Goal: Task Accomplishment & Management: Use online tool/utility

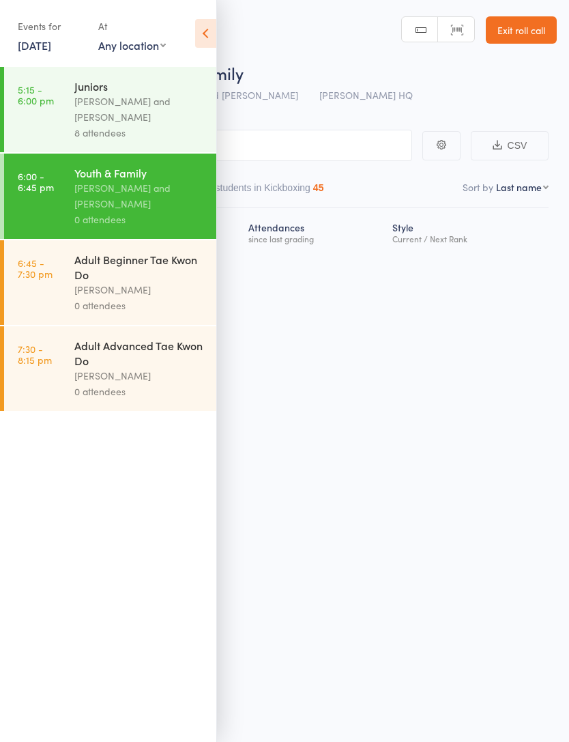
click at [202, 41] on icon at bounding box center [205, 33] width 21 height 29
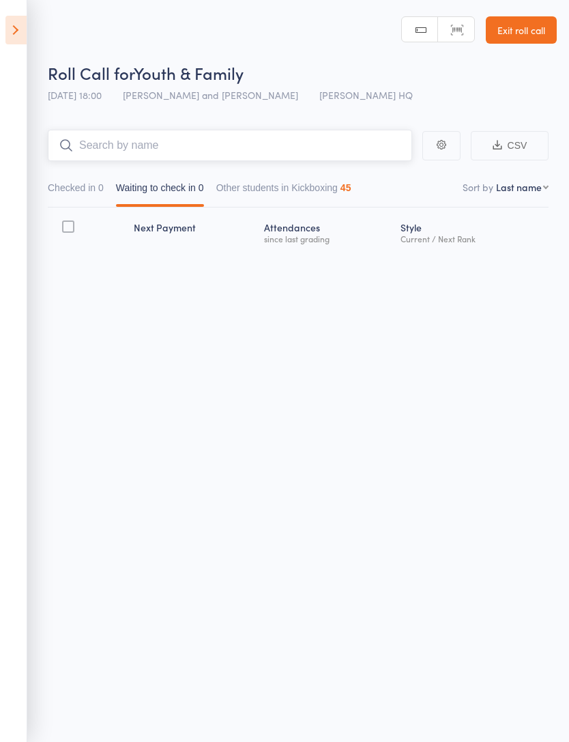
click at [261, 139] on input "search" at bounding box center [230, 145] width 365 height 31
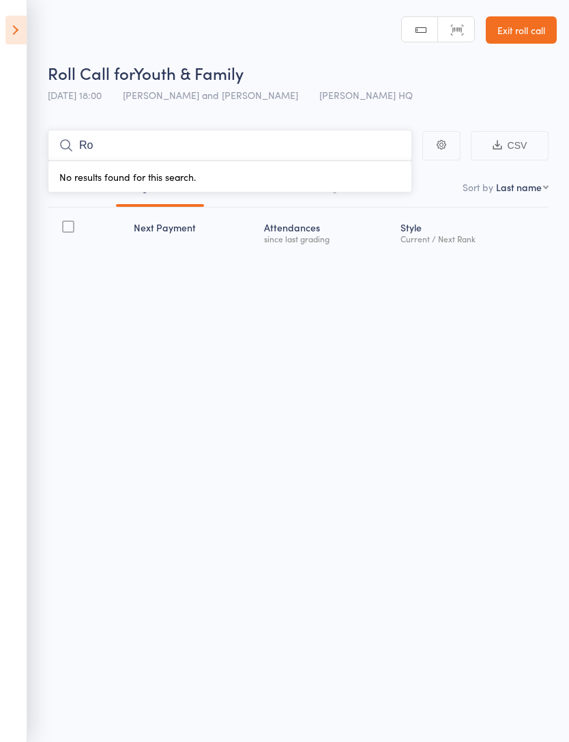
type input "R"
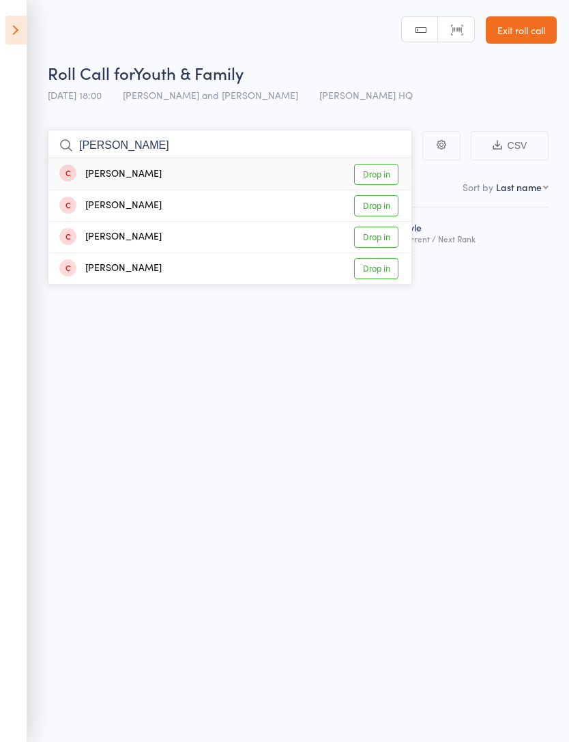
type input "Tom"
click at [378, 171] on link "Drop in" at bounding box center [376, 174] width 44 height 21
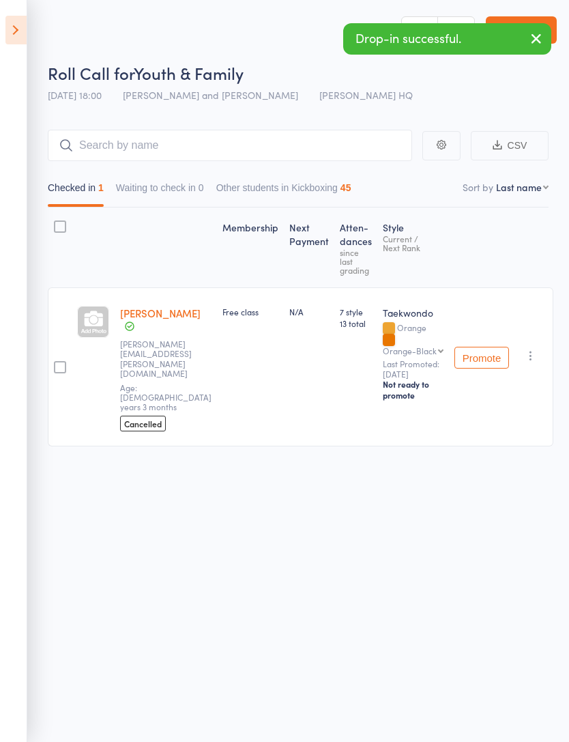
click at [142, 320] on link "[PERSON_NAME]" at bounding box center [160, 313] width 81 height 14
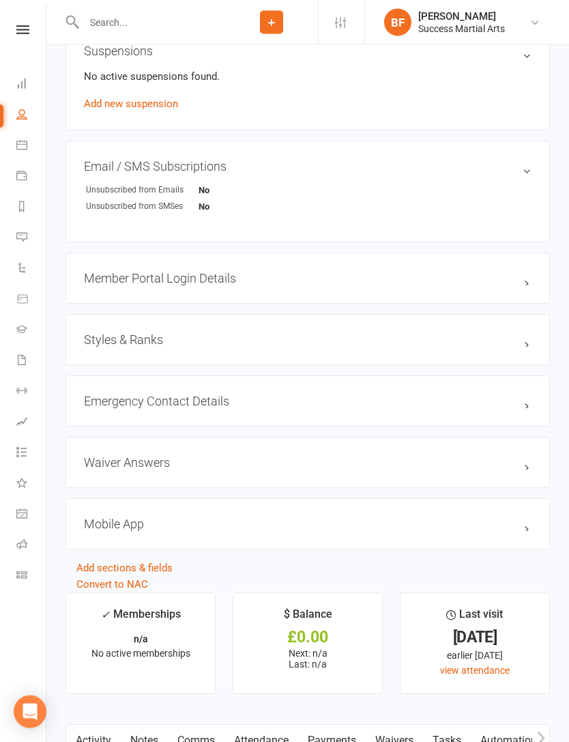
click at [500, 347] on h3 "Styles & Ranks" at bounding box center [308, 340] width 448 height 14
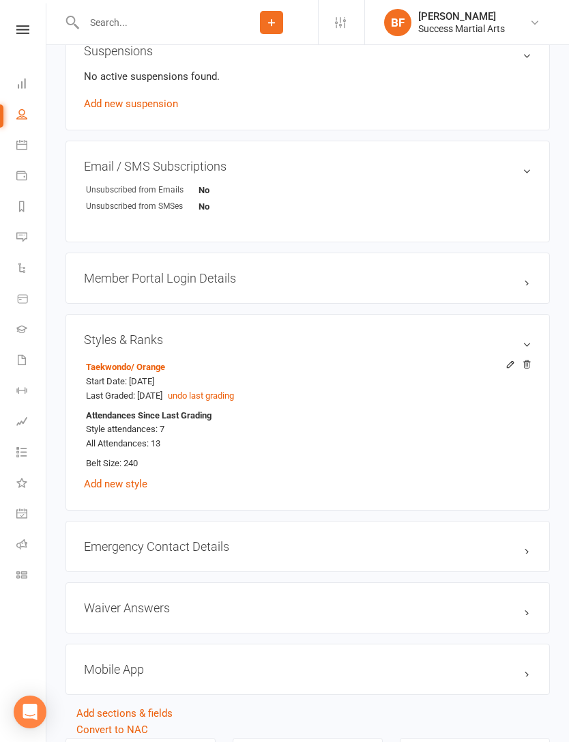
click at [515, 341] on h3 "Styles & Ranks" at bounding box center [308, 339] width 448 height 14
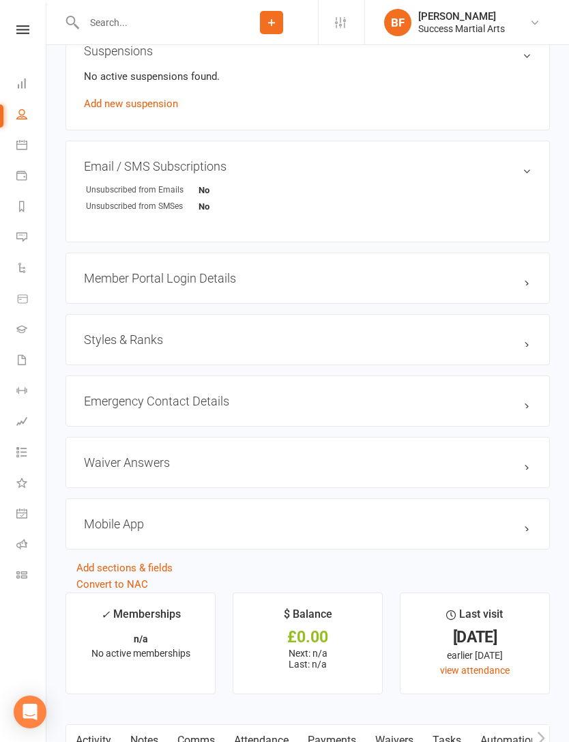
click at [514, 272] on h3 "Member Portal Login Details" at bounding box center [308, 278] width 448 height 14
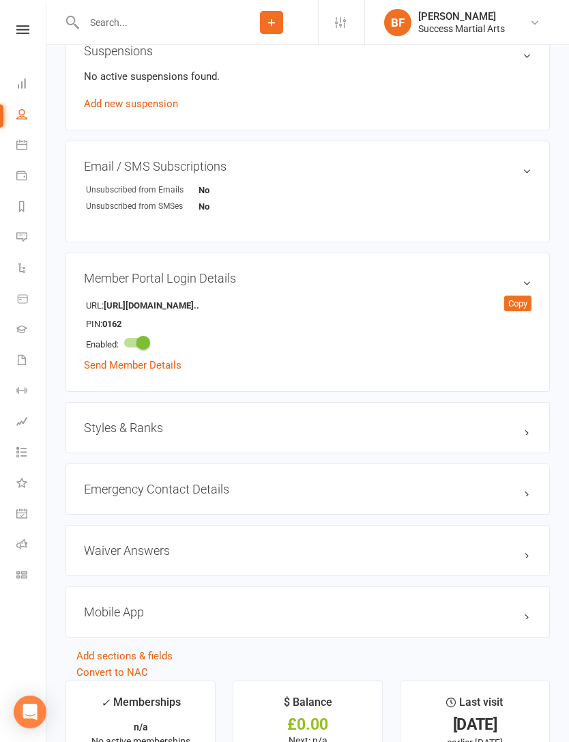
click at [526, 278] on h3 "Member Portal Login Details" at bounding box center [308, 278] width 448 height 14
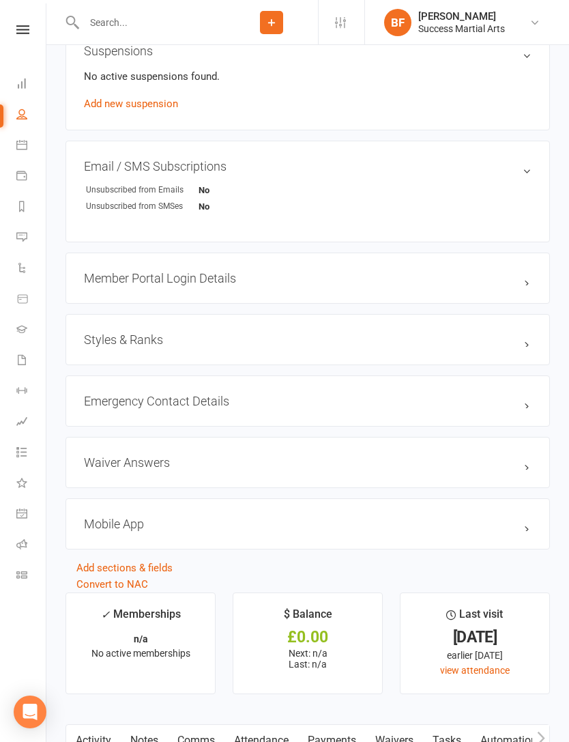
click at [507, 347] on h3 "Styles & Ranks" at bounding box center [308, 339] width 448 height 14
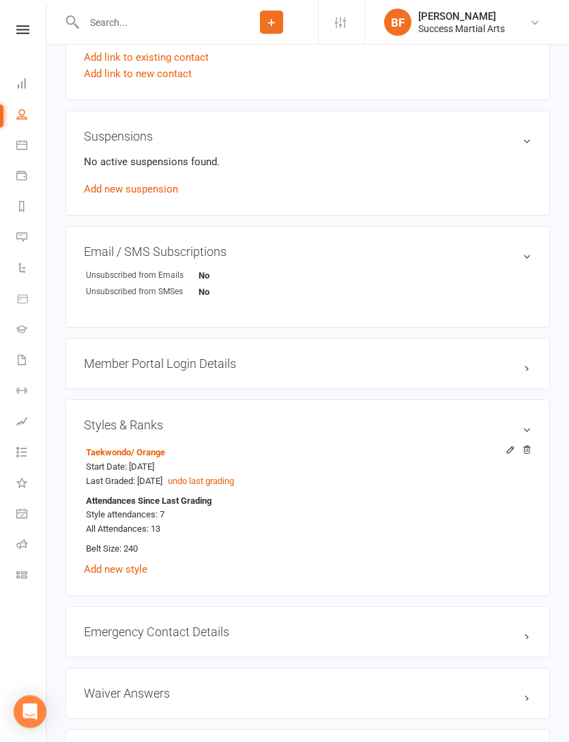
scroll to position [713, 0]
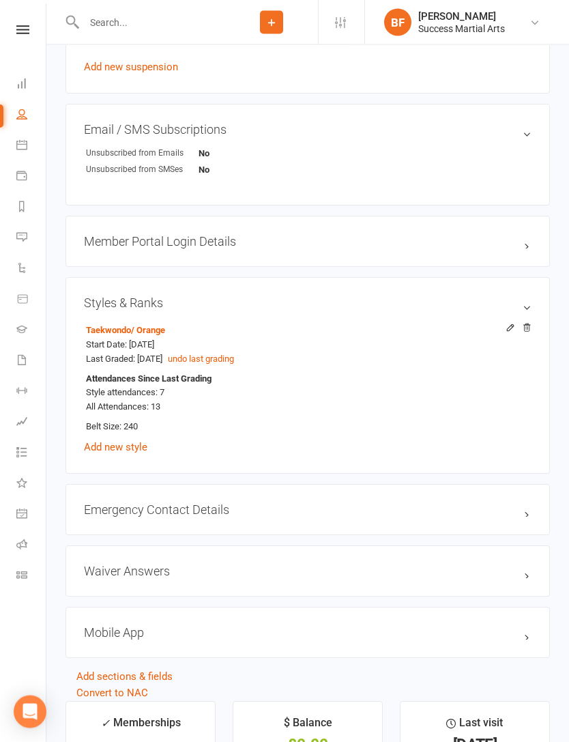
click at [106, 447] on link "Add new style" at bounding box center [115, 448] width 63 height 12
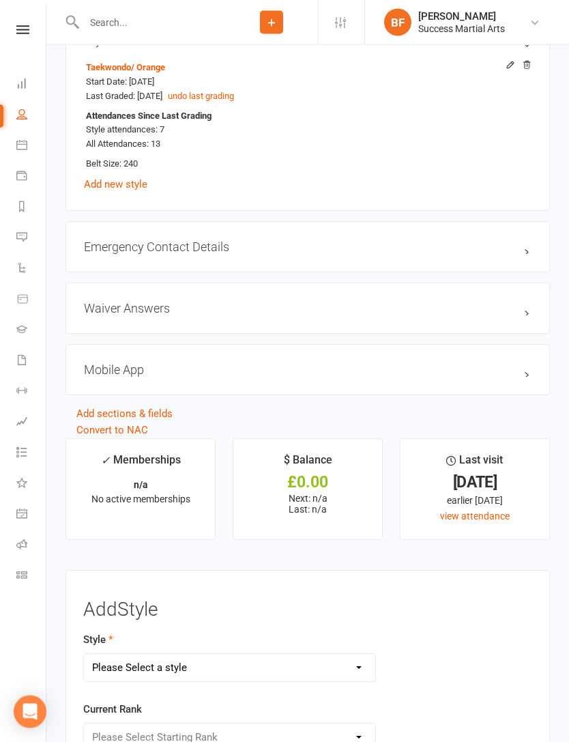
scroll to position [1038, 0]
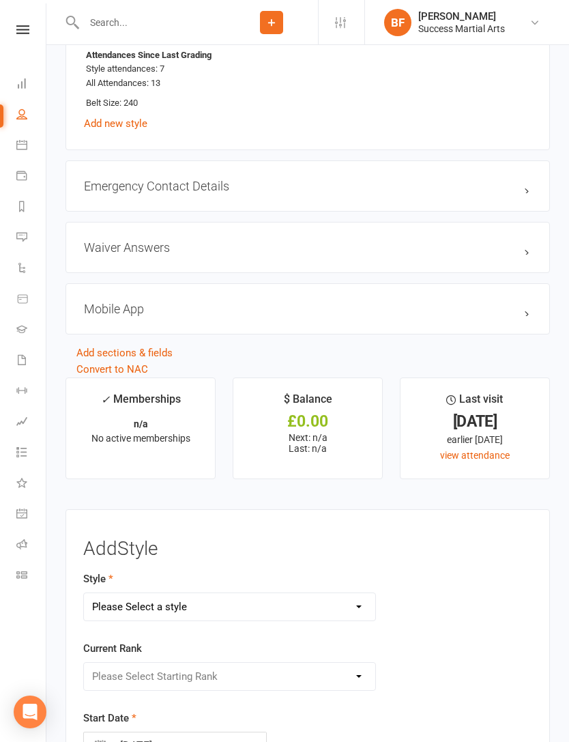
click at [351, 604] on select "Please Select a style Juniors Kickboxing Kickboxing Legacy Taekwondo" at bounding box center [230, 606] width 292 height 27
select select "3497"
click at [294, 673] on select "Please Select Starting Rank White Purple Orange Yellow Green Brown Blue Red Bla…" at bounding box center [230, 676] width 292 height 27
select select "41369"
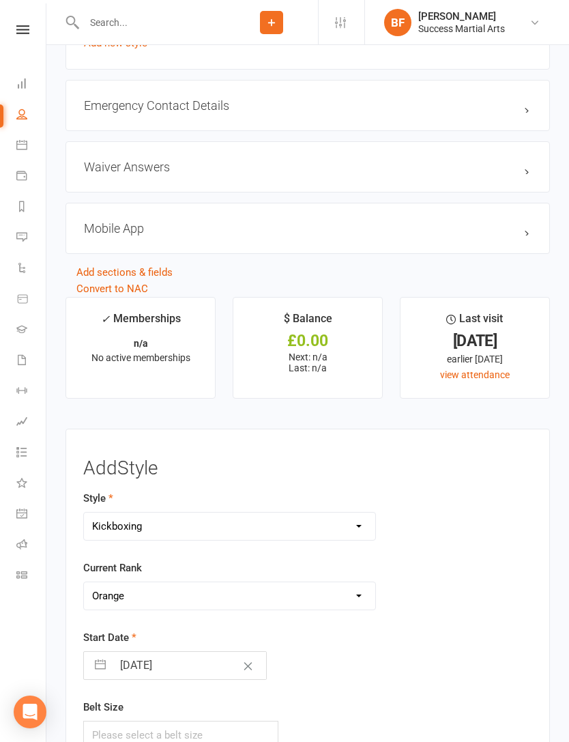
scroll to position [1273, 0]
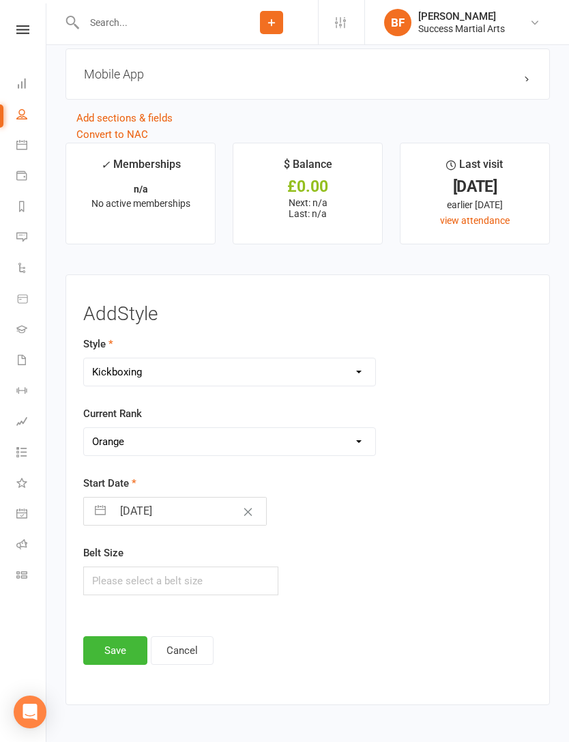
click at [129, 646] on button "Save" at bounding box center [115, 650] width 64 height 29
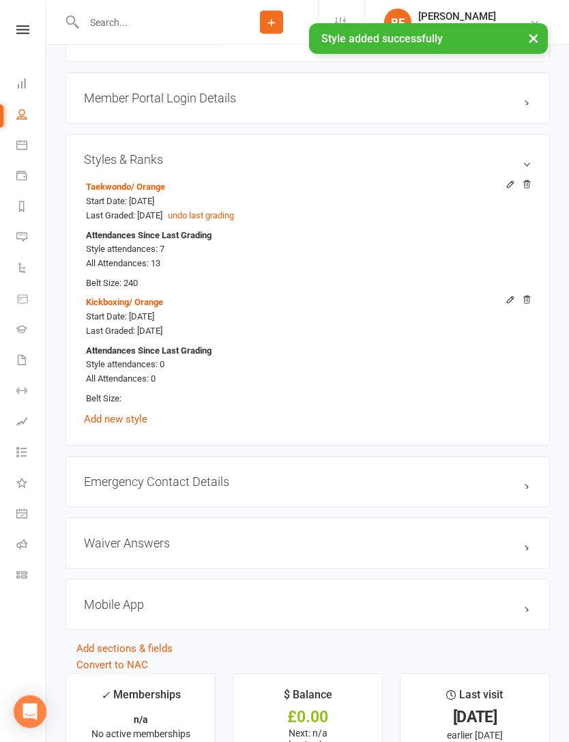
scroll to position [857, 0]
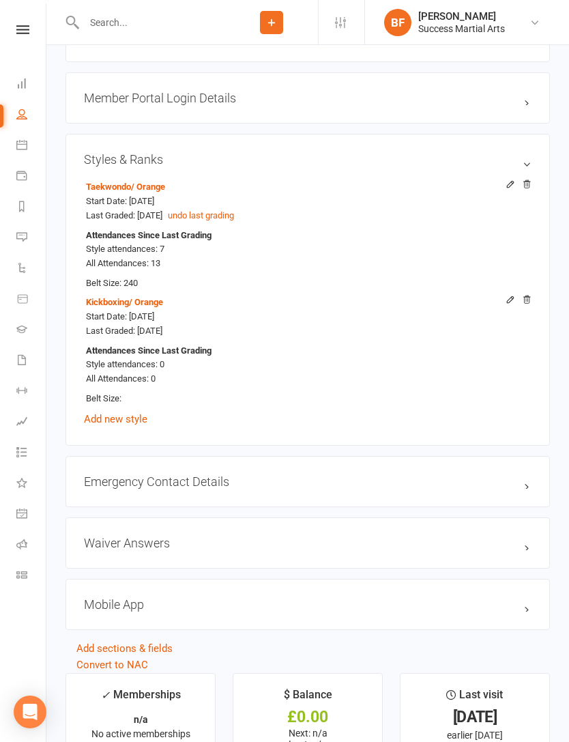
click at [507, 302] on icon at bounding box center [510, 299] width 6 height 6
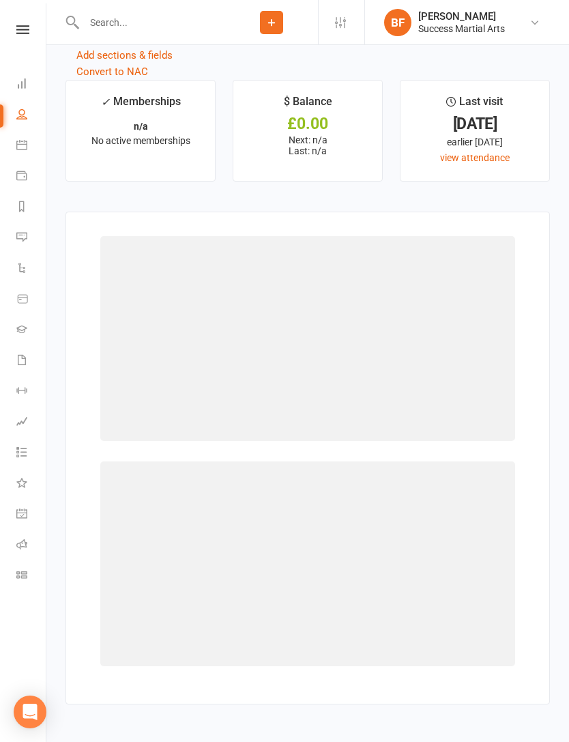
scroll to position [1445, 0]
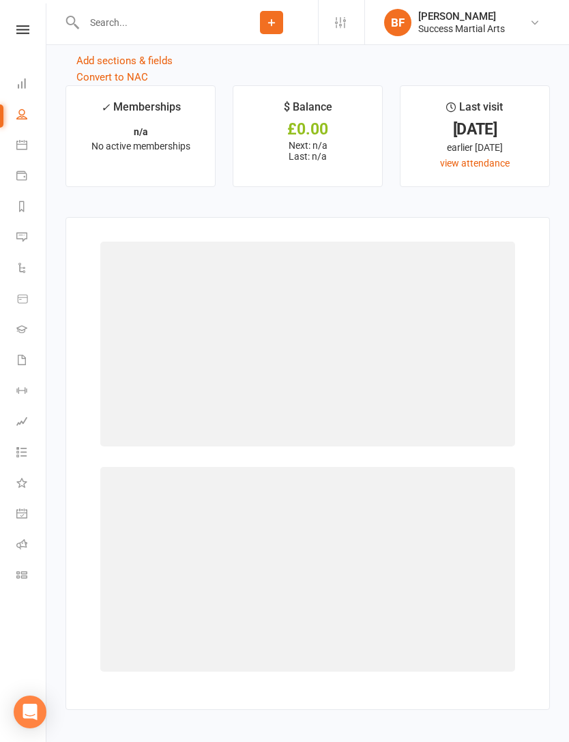
select select "3497"
select select "41369"
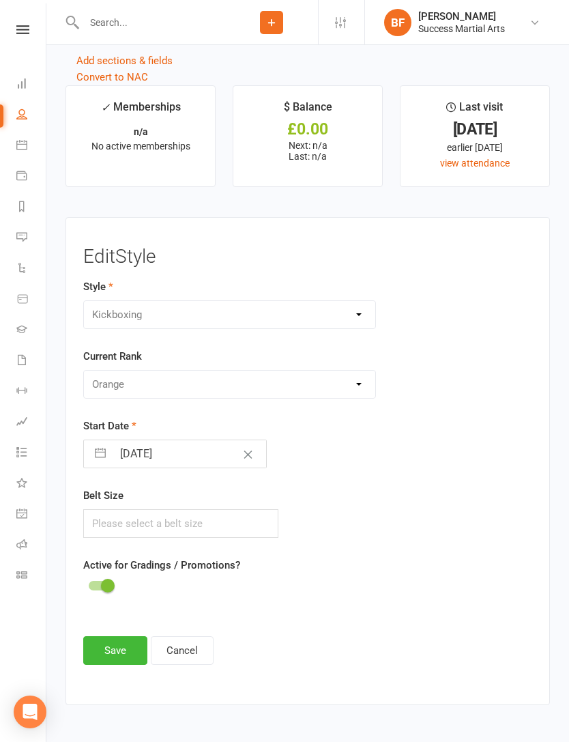
click at [127, 450] on input "11 Sep 2025" at bounding box center [190, 453] width 154 height 27
select select "7"
select select "2025"
select select "8"
select select "2025"
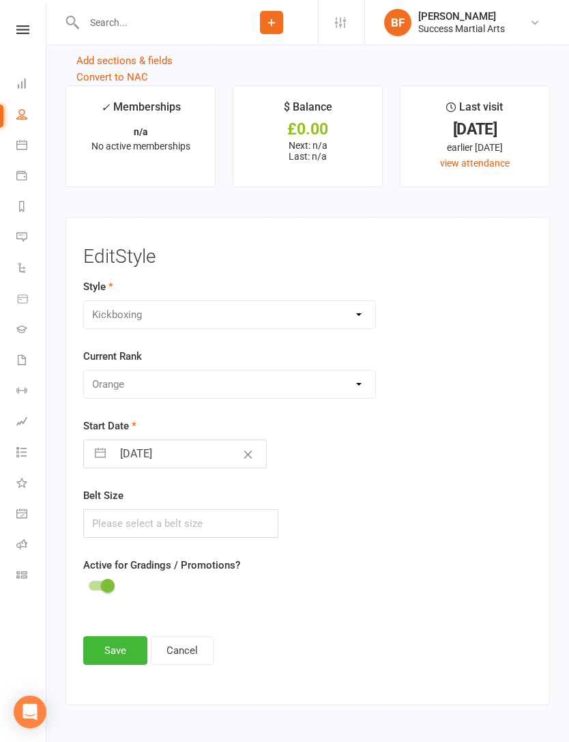
select select "9"
select select "2025"
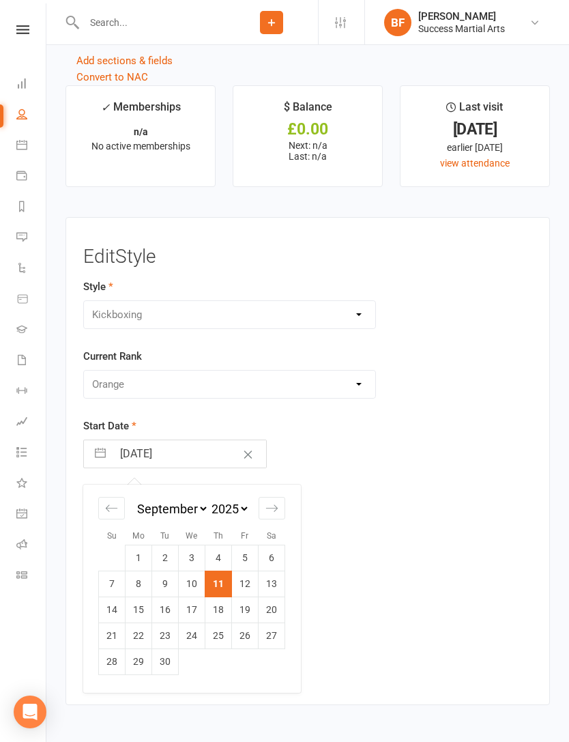
click at [109, 502] on icon "Move backward to switch to the previous month." at bounding box center [111, 508] width 13 height 13
select select "6"
select select "2025"
click at [109, 503] on icon "Move backward to switch to the previous month." at bounding box center [111, 508] width 13 height 13
select select "5"
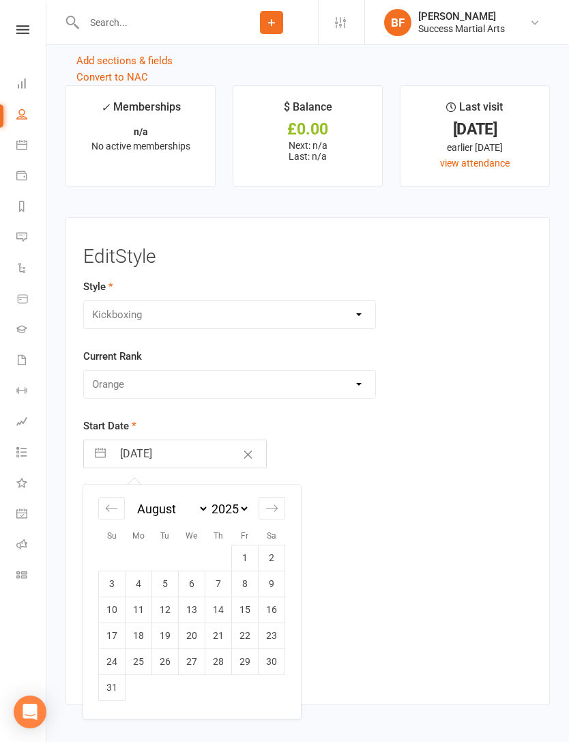
select select "2025"
click at [108, 502] on icon "Move backward to switch to the previous month." at bounding box center [111, 508] width 13 height 13
select select "4"
select select "2025"
click at [112, 553] on td "1" at bounding box center [112, 558] width 27 height 26
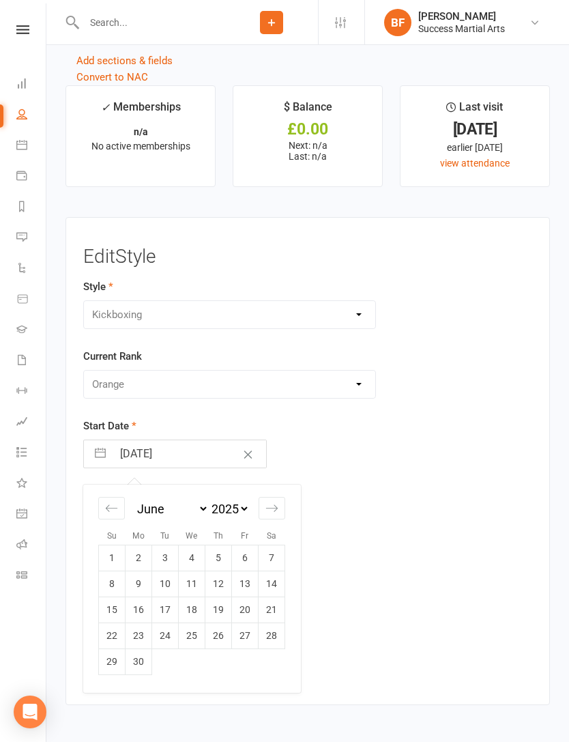
type input "01 Jun 2025"
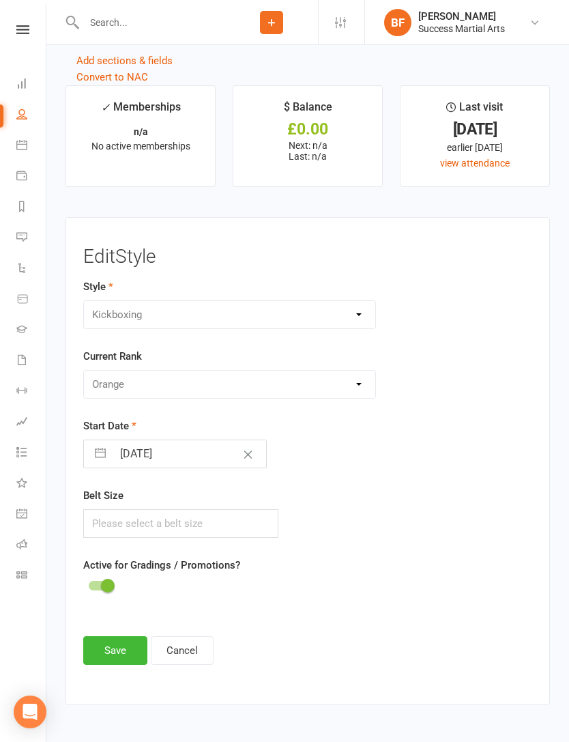
click at [104, 647] on button "Save" at bounding box center [115, 650] width 64 height 29
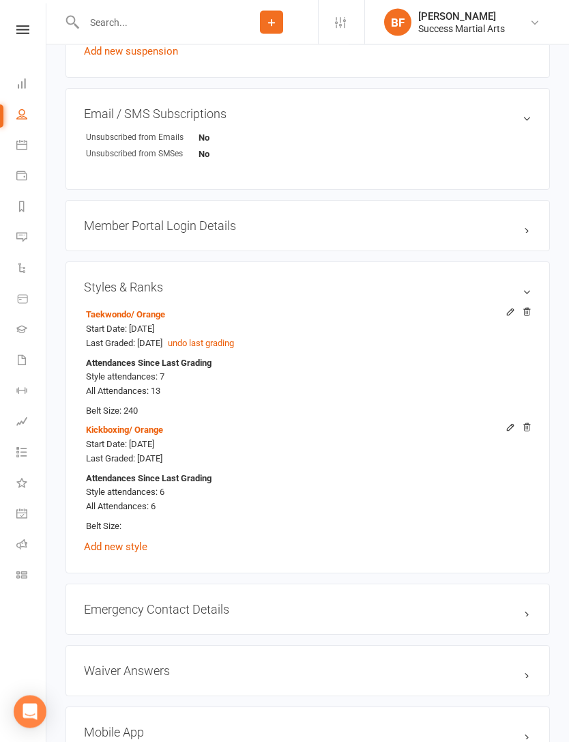
scroll to position [730, 0]
click at [526, 315] on icon at bounding box center [527, 312] width 7 height 8
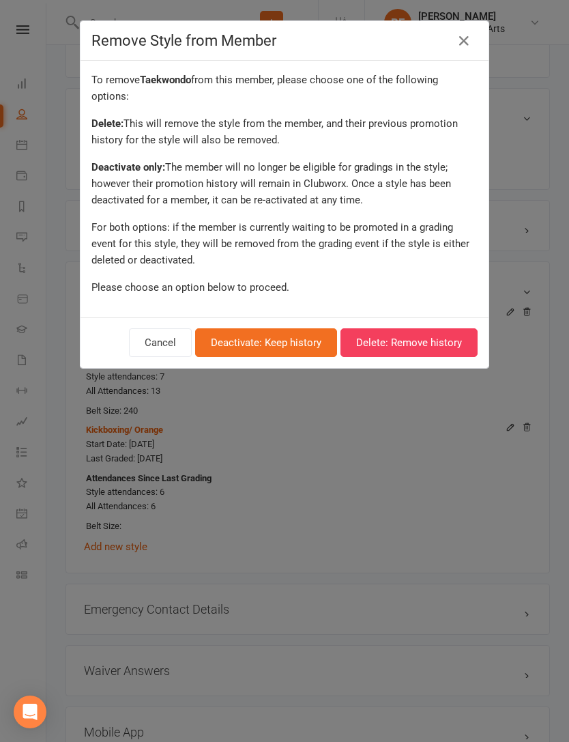
click at [300, 341] on button "Deactivate: Keep history" at bounding box center [266, 342] width 142 height 29
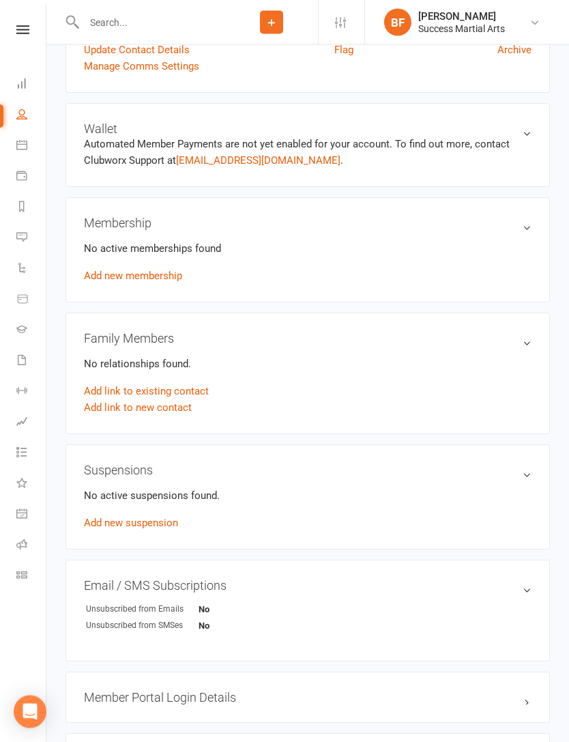
scroll to position [252, 0]
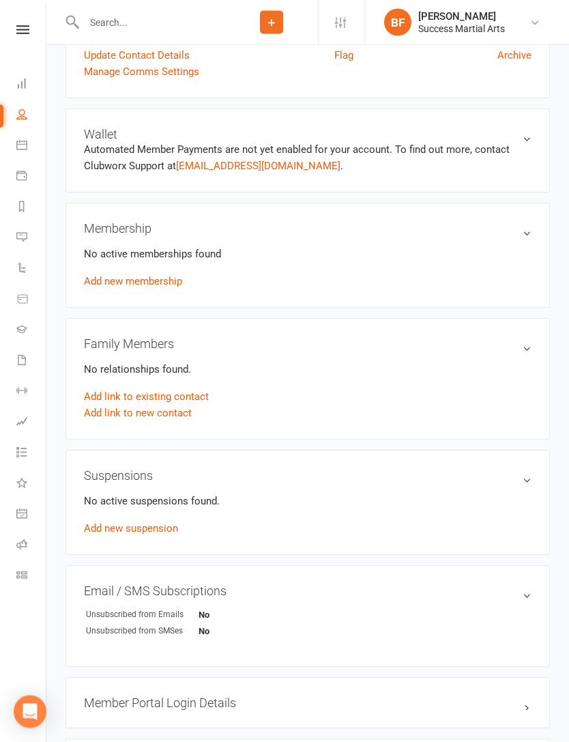
click at [119, 283] on link "Add new membership" at bounding box center [133, 282] width 98 height 12
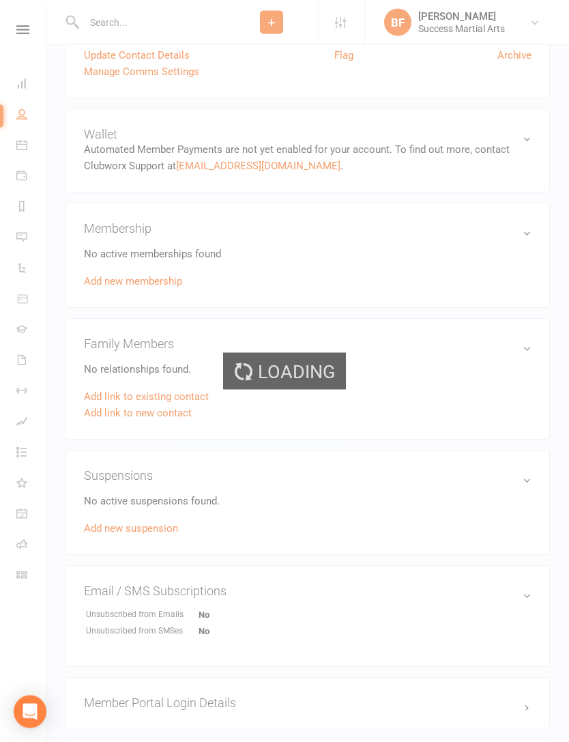
scroll to position [253, 0]
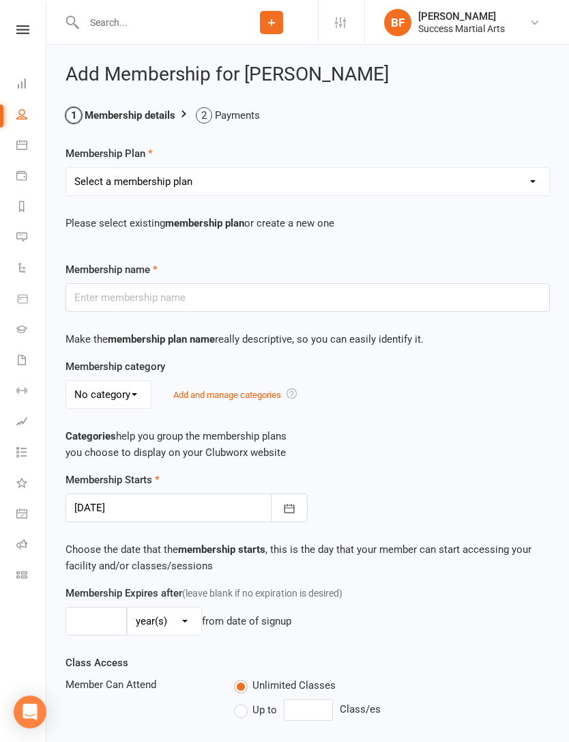
click at [346, 183] on select "Select a membership plan Create new Membership Plan Once per week 0" at bounding box center [307, 181] width 483 height 27
select select "1"
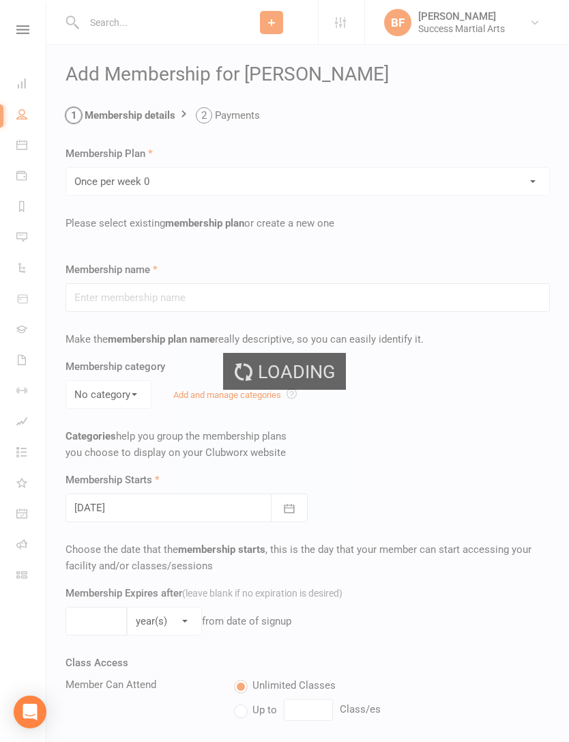
type input "Once per week 0"
select select "0"
type input "0"
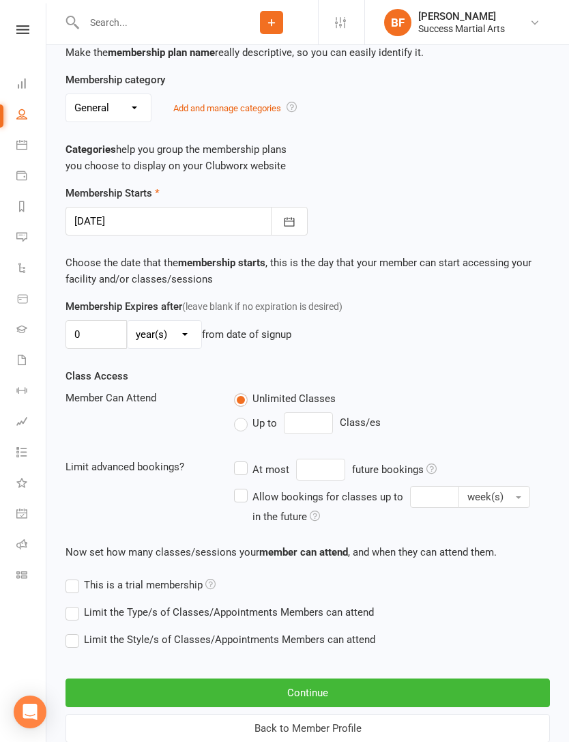
scroll to position [297, 0]
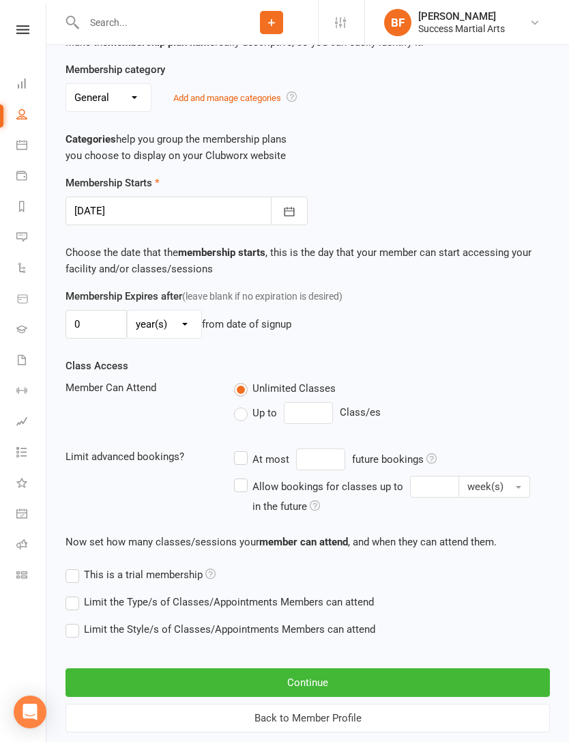
click at [337, 677] on button "Continue" at bounding box center [308, 682] width 485 height 29
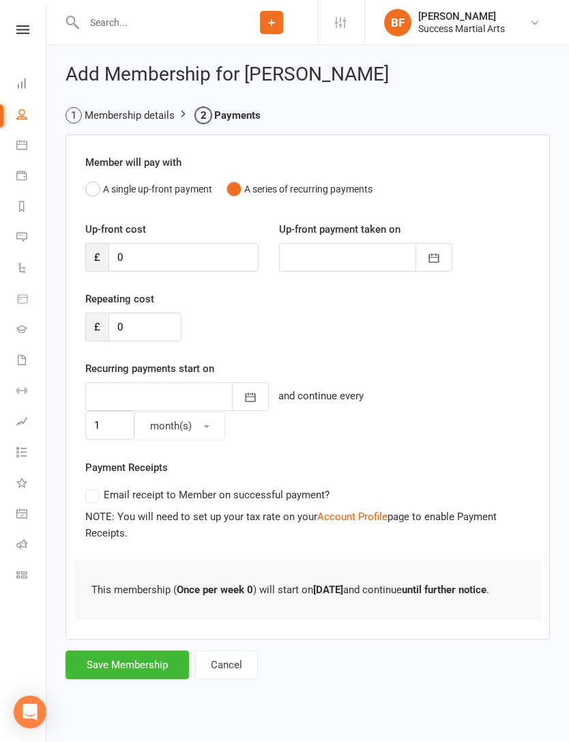
scroll to position [0, 0]
click at [137, 651] on button "Save Membership" at bounding box center [128, 665] width 124 height 29
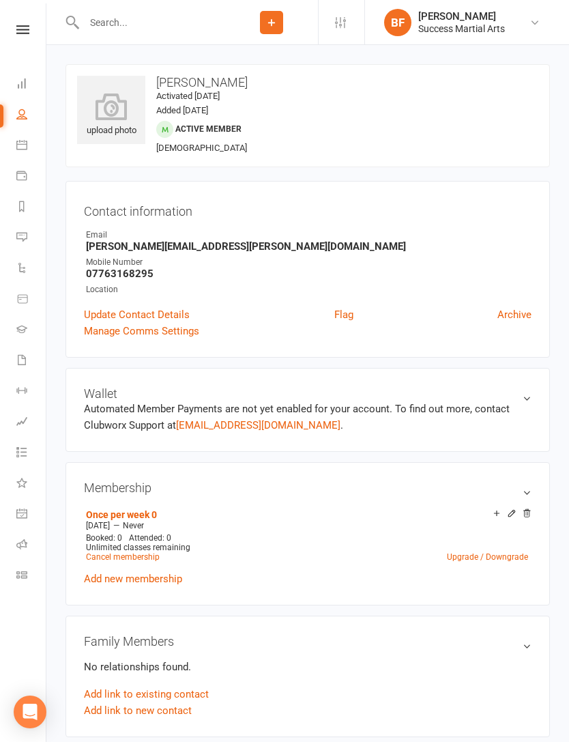
click at [23, 31] on icon at bounding box center [22, 29] width 13 height 9
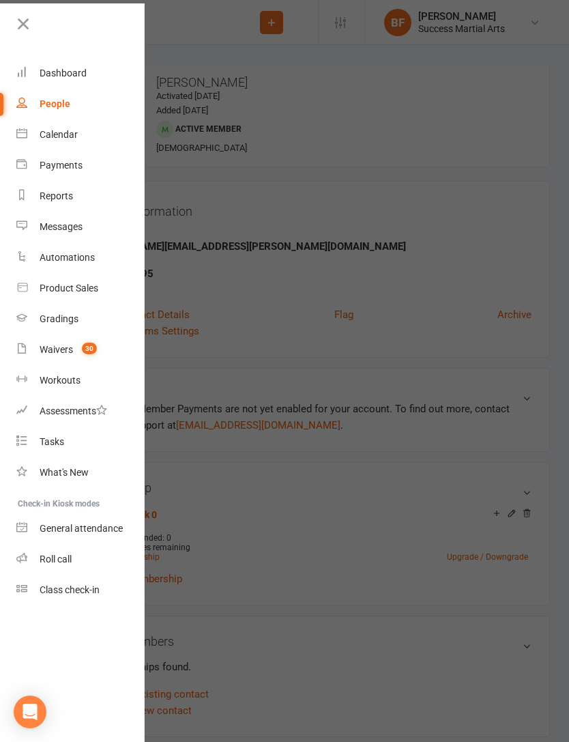
click at [70, 73] on div "Dashboard" at bounding box center [63, 73] width 47 height 11
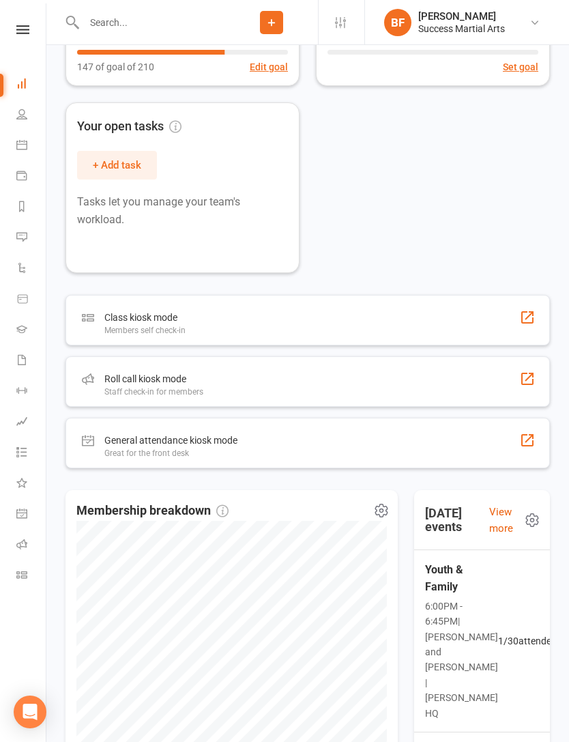
scroll to position [268, 0]
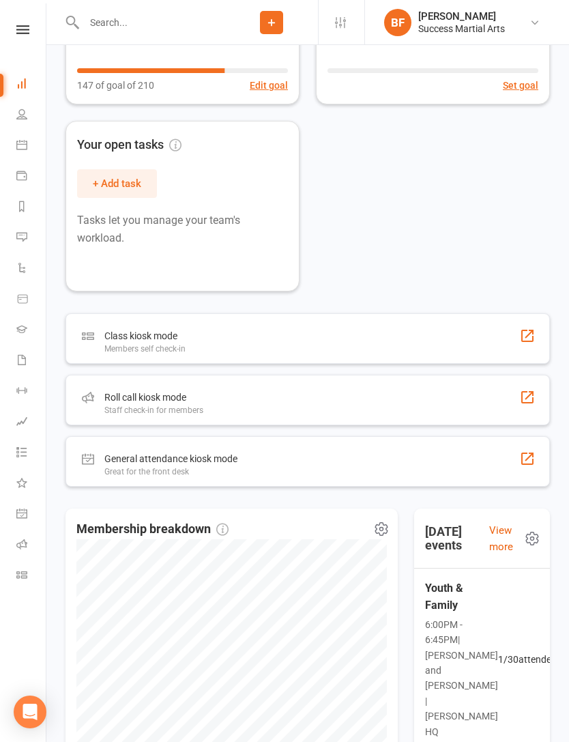
click at [309, 399] on div "Roll call kiosk mode Staff check-in for members" at bounding box center [308, 400] width 485 height 51
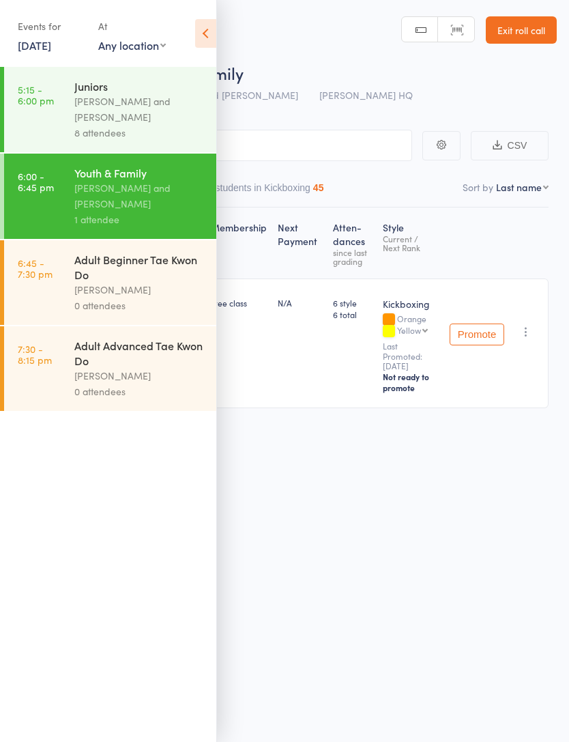
click at [204, 36] on icon at bounding box center [205, 33] width 21 height 29
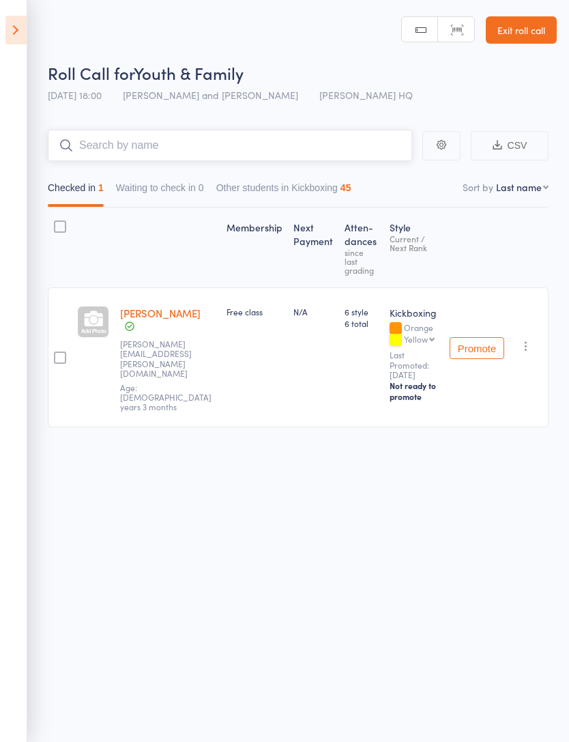
click at [278, 145] on input "search" at bounding box center [230, 145] width 365 height 31
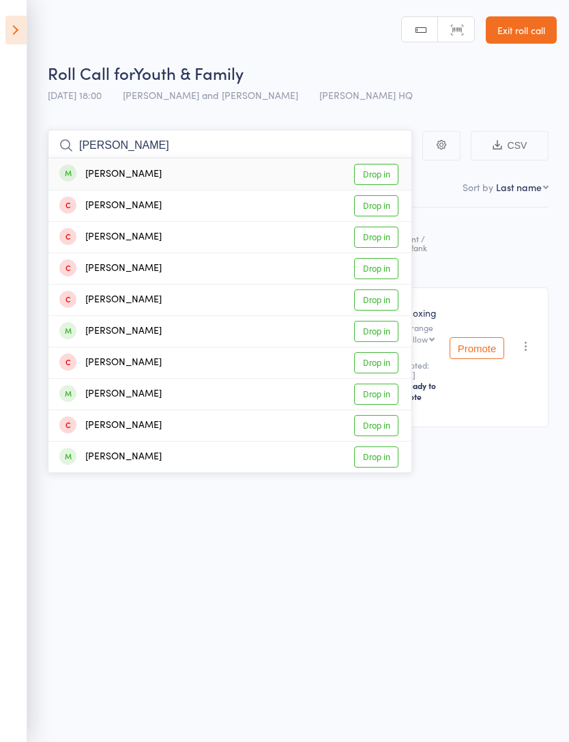
type input "[PERSON_NAME]"
click at [383, 175] on link "Drop in" at bounding box center [376, 174] width 44 height 21
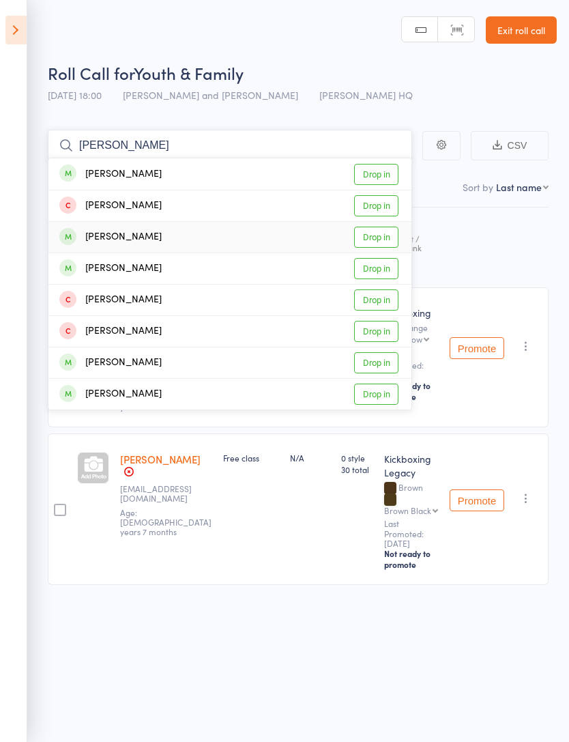
type input "[PERSON_NAME]"
click at [377, 246] on link "Drop in" at bounding box center [376, 237] width 44 height 21
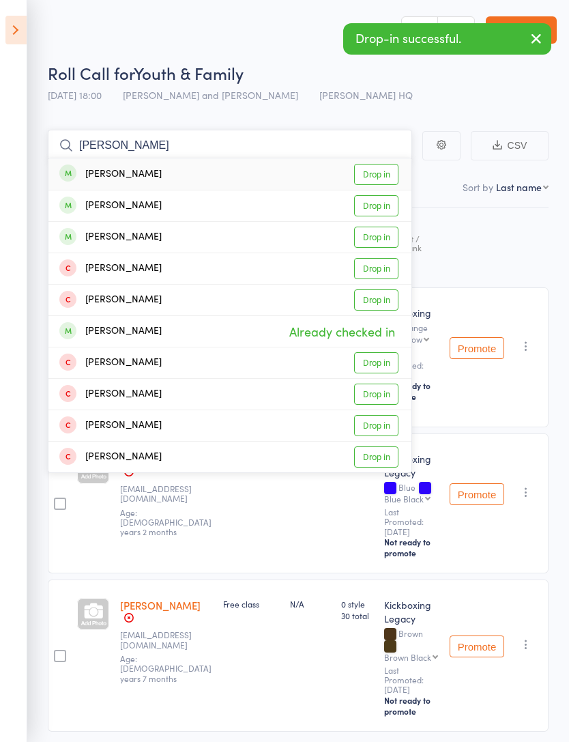
type input "[PERSON_NAME]"
click at [379, 208] on link "Drop in" at bounding box center [376, 205] width 44 height 21
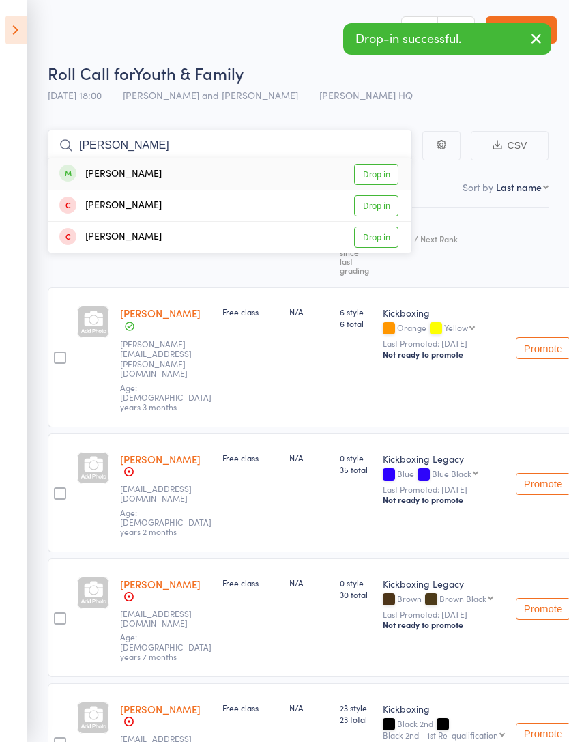
type input "[PERSON_NAME]"
click at [380, 177] on link "Drop in" at bounding box center [376, 174] width 44 height 21
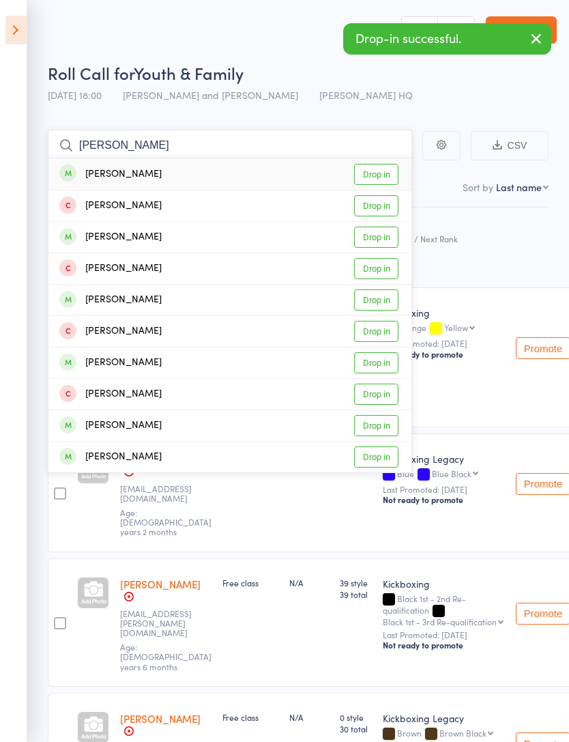
type input "[PERSON_NAME]"
click at [378, 177] on link "Drop in" at bounding box center [376, 174] width 44 height 21
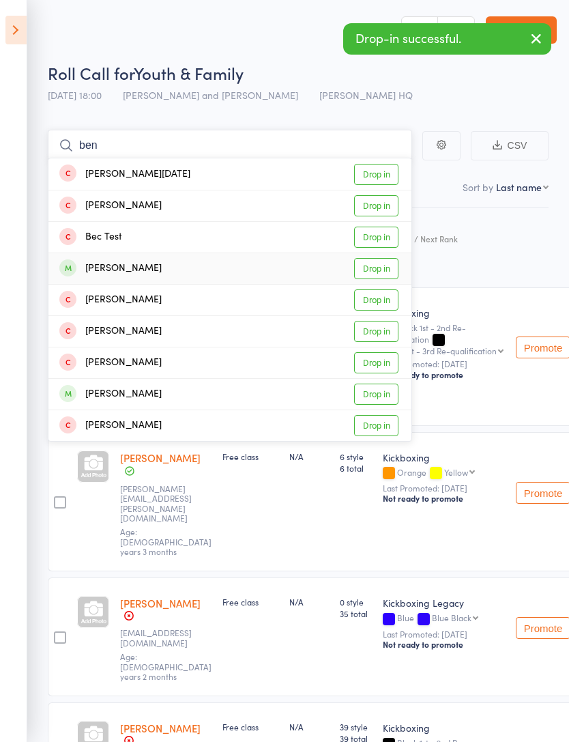
type input "ben"
click at [384, 273] on link "Drop in" at bounding box center [376, 268] width 44 height 21
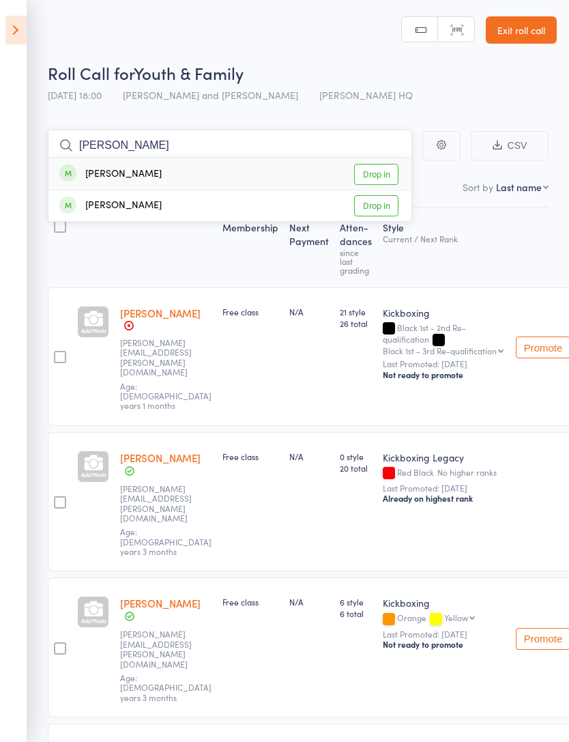
type input "[PERSON_NAME]"
click at [378, 210] on link "Drop in" at bounding box center [376, 205] width 44 height 21
type input "k"
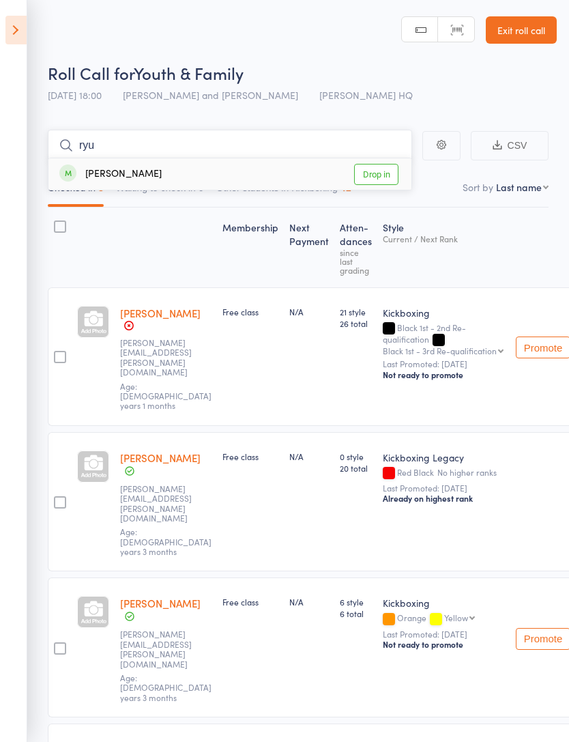
type input "ryu"
click at [386, 178] on link "Drop in" at bounding box center [376, 174] width 44 height 21
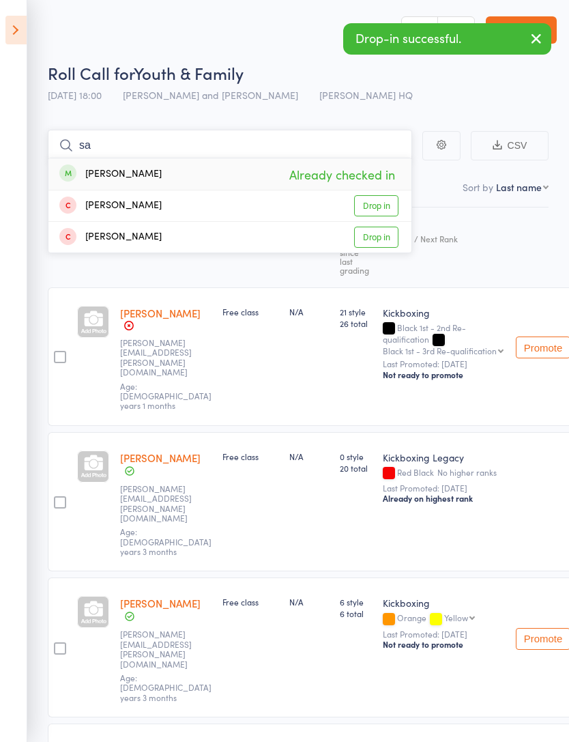
type input "s"
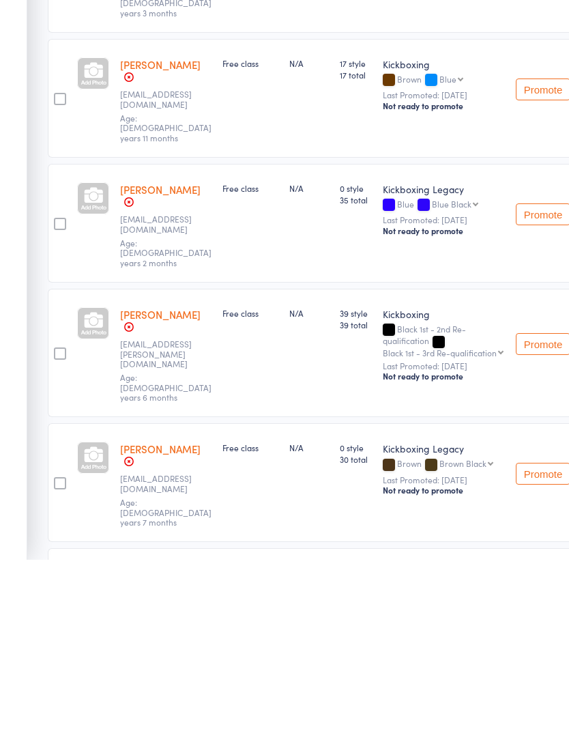
scroll to position [502, 40]
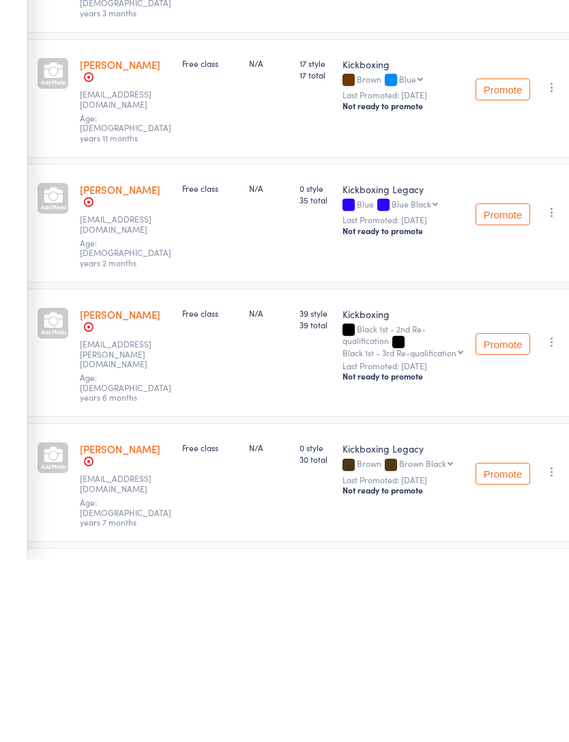
click at [545, 647] on icon "button" at bounding box center [552, 654] width 14 height 14
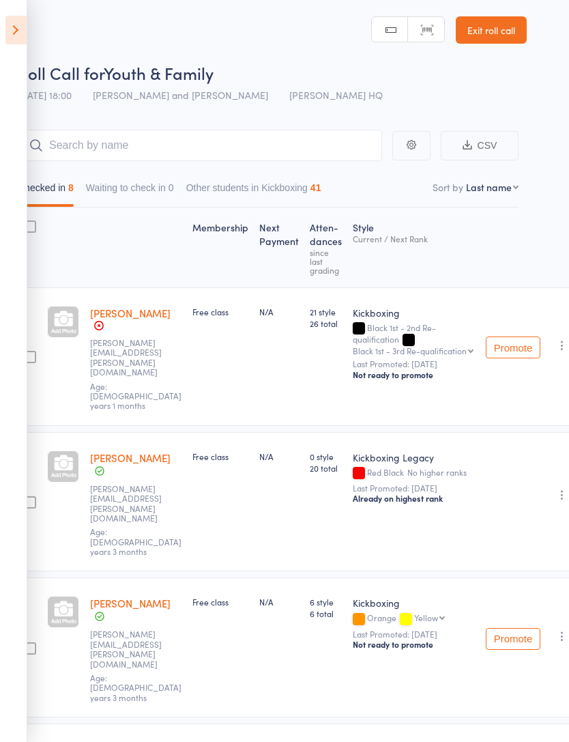
scroll to position [0, 29]
click at [270, 140] on input "search" at bounding box center [200, 145] width 365 height 31
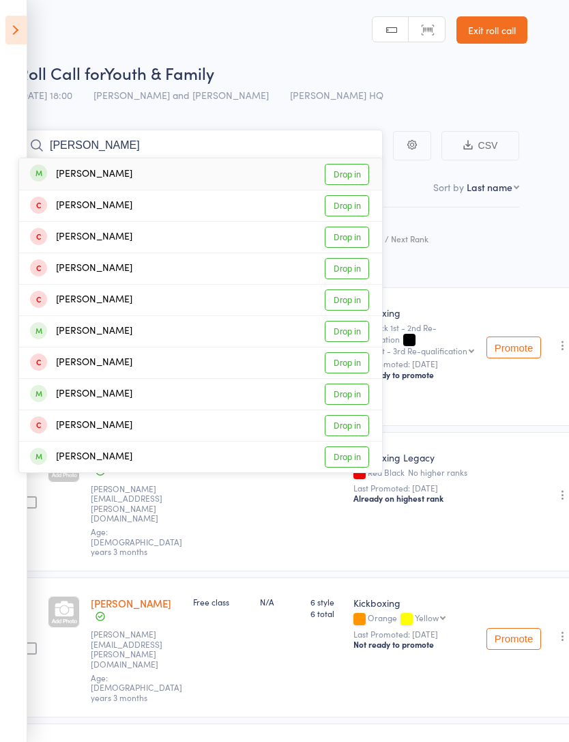
type input "[PERSON_NAME]"
click at [353, 401] on link "Drop in" at bounding box center [347, 394] width 44 height 21
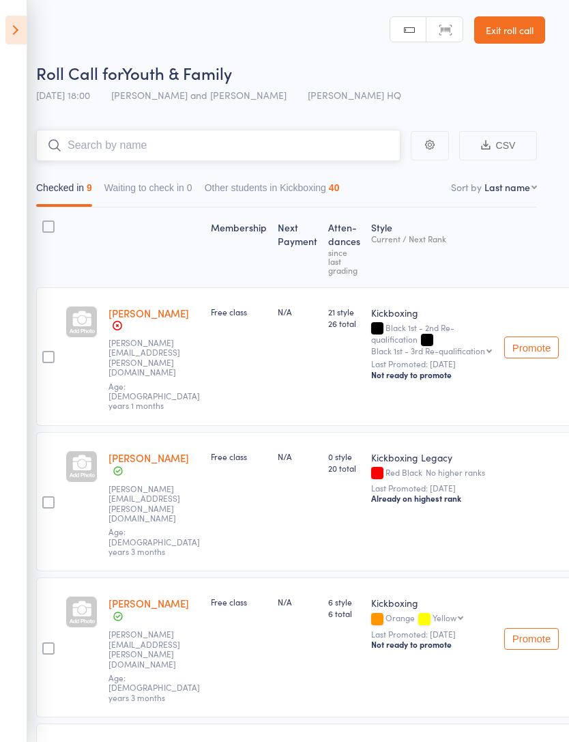
scroll to position [0, 10]
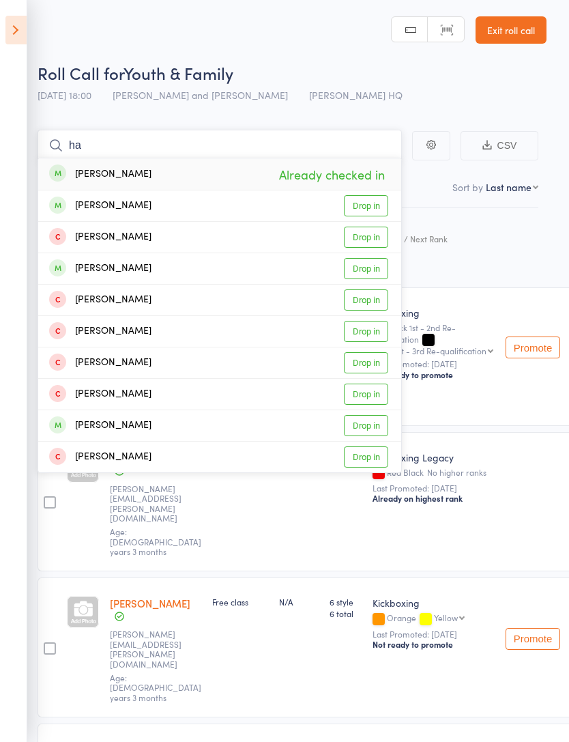
type input "h"
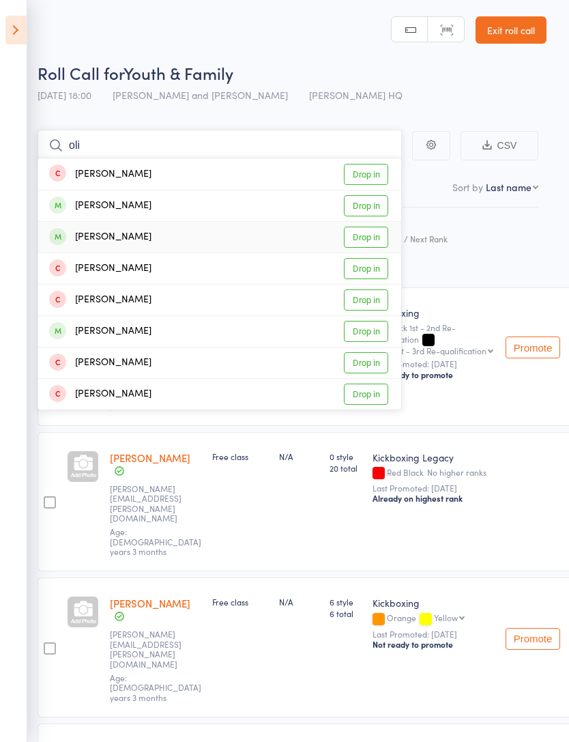
type input "oli"
click at [373, 236] on link "Drop in" at bounding box center [366, 237] width 44 height 21
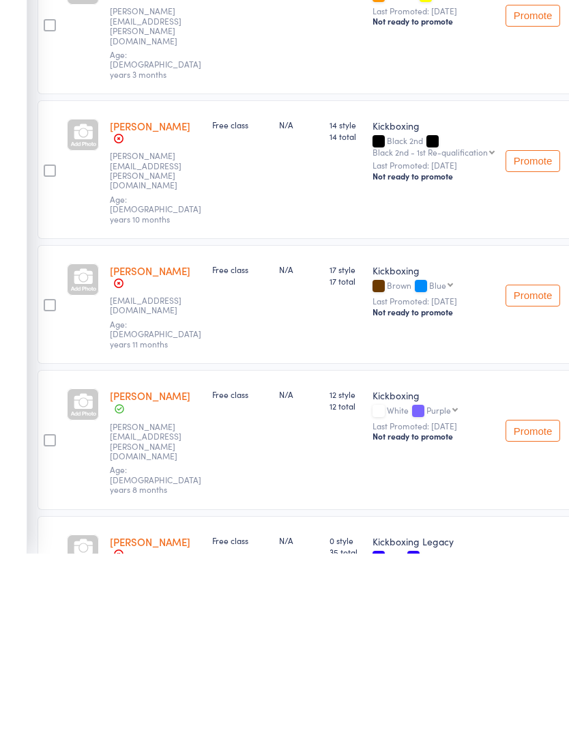
scroll to position [456, 10]
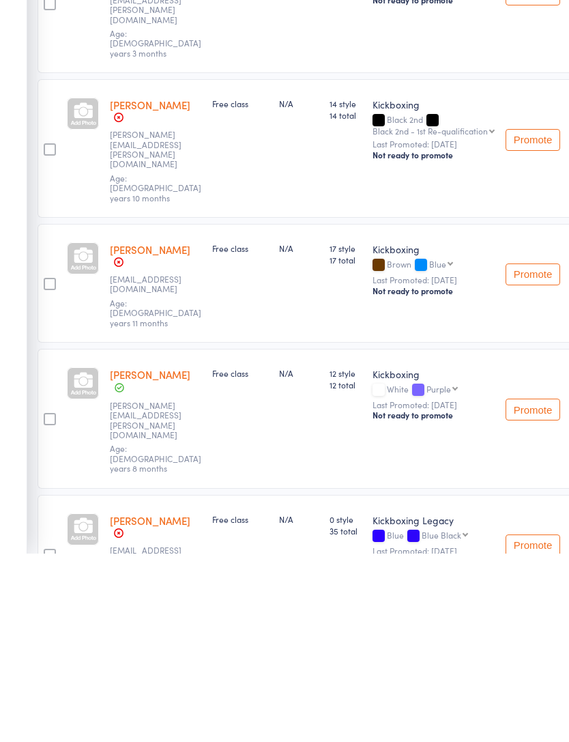
click at [531, 723] on button "Promote" at bounding box center [533, 734] width 55 height 22
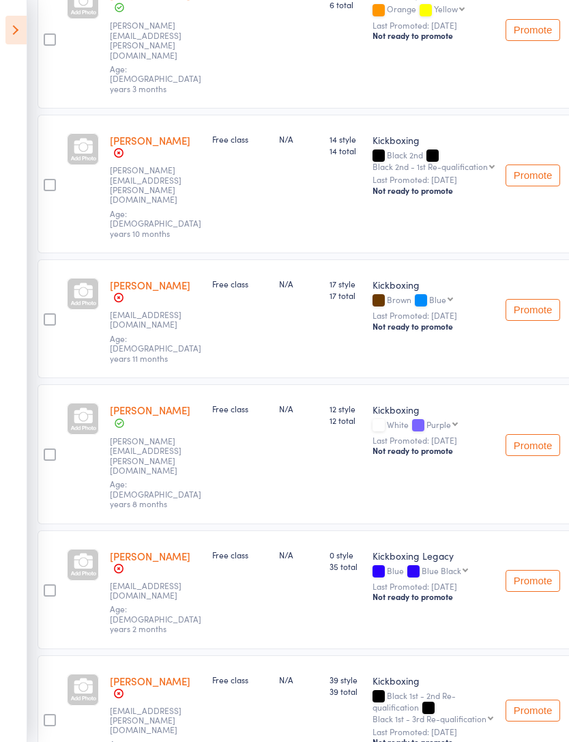
scroll to position [609, 0]
